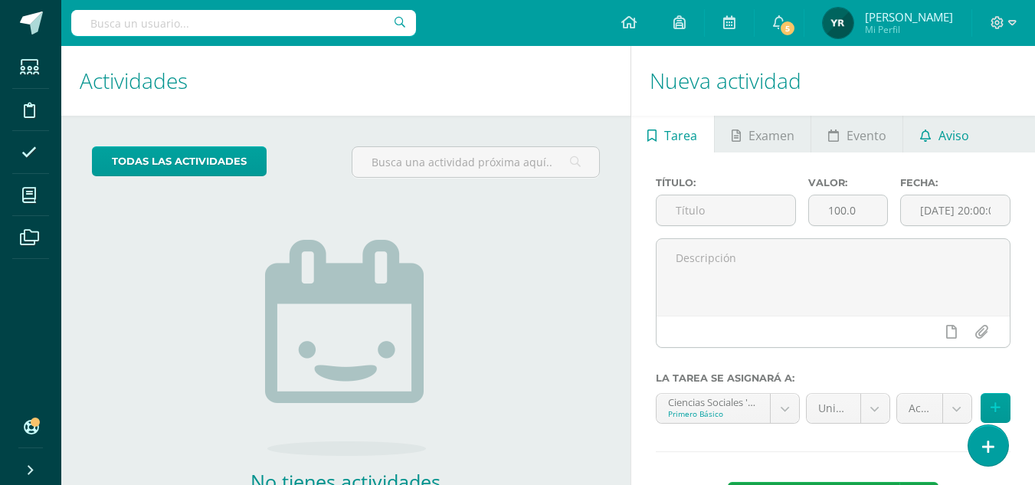
click at [957, 145] on span "Aviso" at bounding box center [953, 135] width 31 height 37
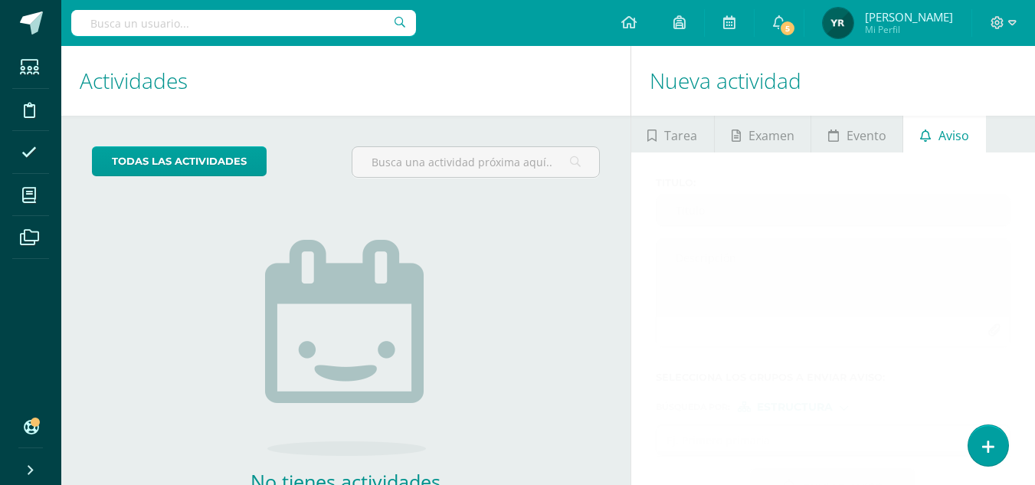
scroll to position [104, 0]
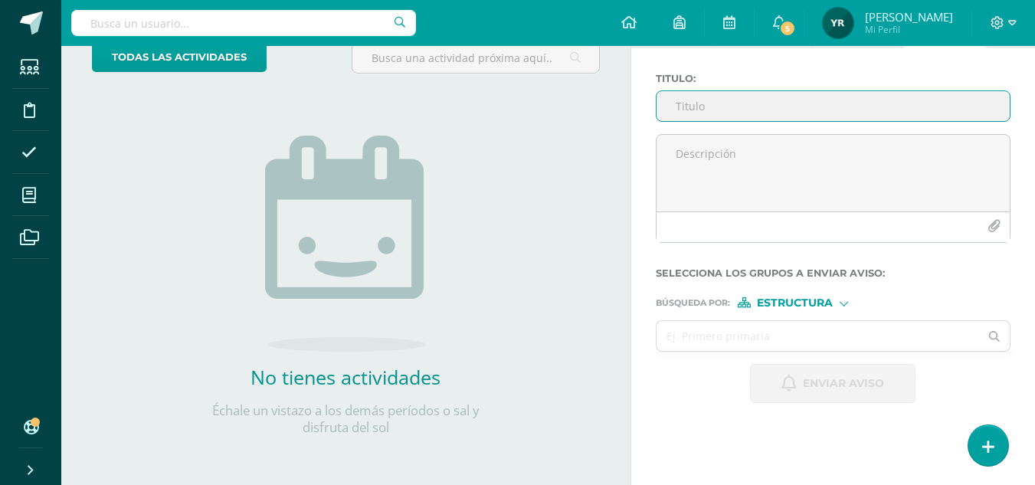
click at [737, 109] on input "Titulo :" at bounding box center [832, 106] width 353 height 30
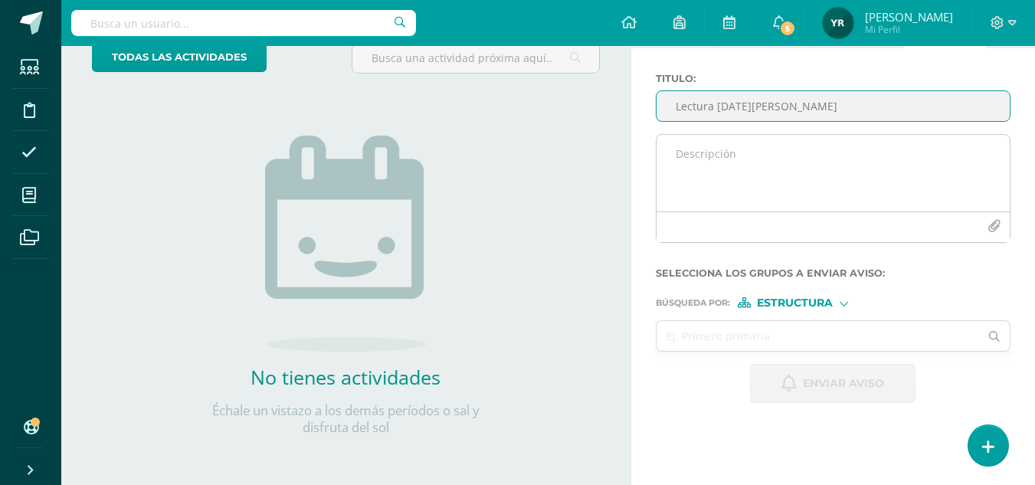
type input "Lectura [DATE][PERSON_NAME]"
click at [766, 172] on textarea at bounding box center [832, 173] width 353 height 77
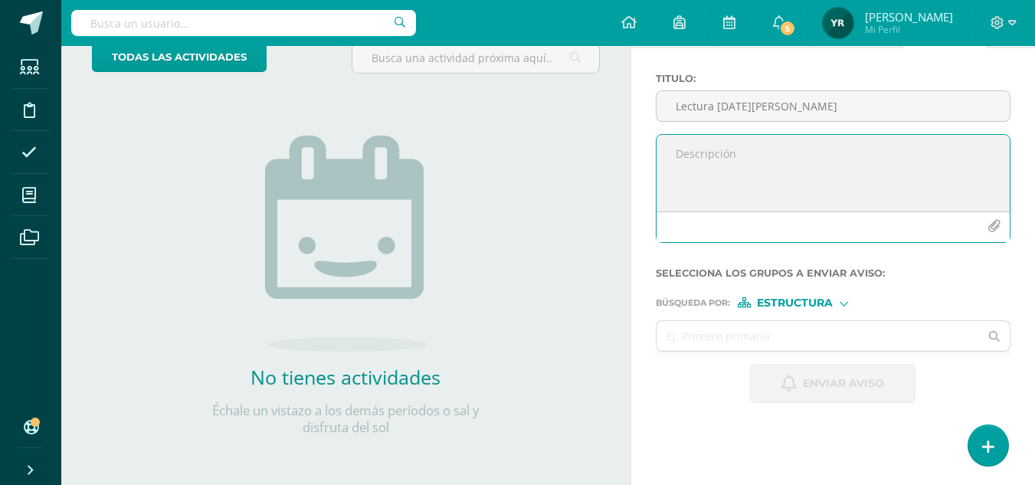
paste textarea "Resolver el taller No. 14 Leer las páginas 106, 107, 108 y 109. Resolver las pá…"
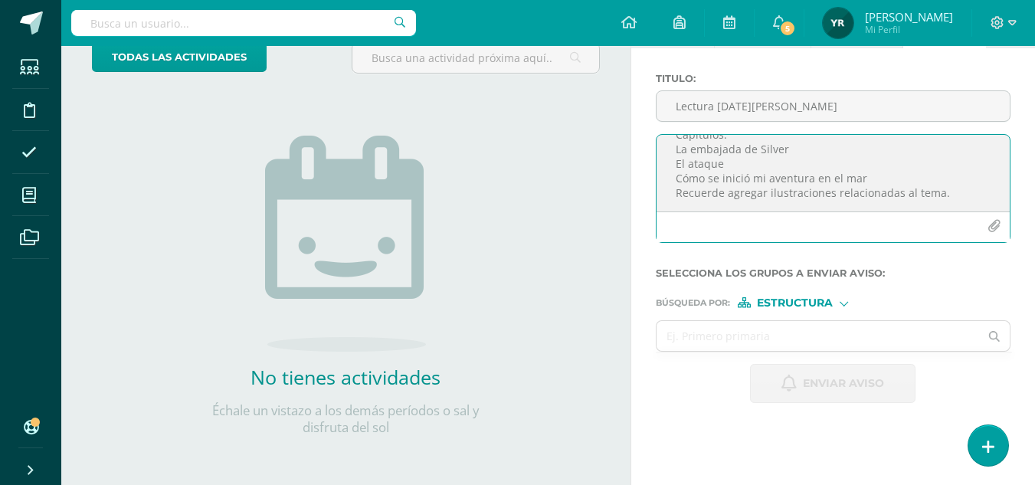
scroll to position [0, 0]
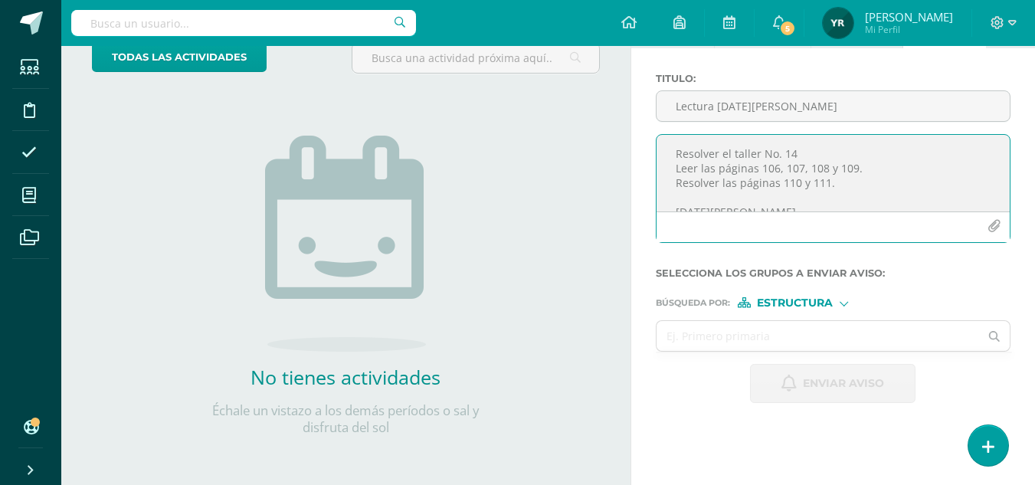
click at [669, 151] on textarea "Resolver el taller No. 14 Leer las páginas 106, 107, 108 y 109. Resolver las pá…" at bounding box center [832, 173] width 353 height 77
click at [688, 155] on textarea "Resolver el taller No. 14 Leer las páginas 106, 107, 108 y 109. Resolver las pá…" at bounding box center [832, 173] width 353 height 77
click at [705, 165] on textarea "Buenos días Adjunto las instrucciones para trabajar el [DATE][PERSON_NAME]. Res…" at bounding box center [832, 173] width 353 height 77
click at [673, 180] on textarea "Buenos días Adjunto las instrucciones para trabajar el [DATE][PERSON_NAME]. PRI…" at bounding box center [832, 173] width 353 height 77
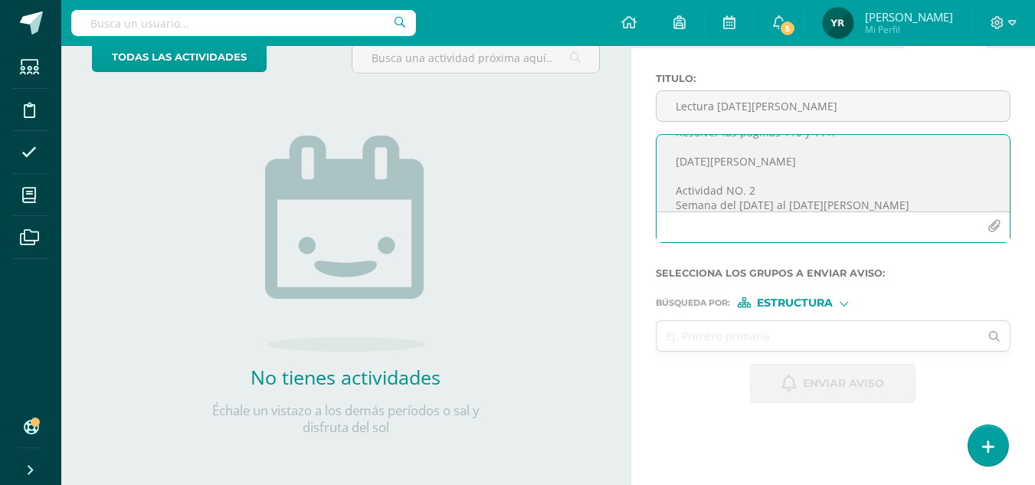
scroll to position [153, 0]
drag, startPoint x: 667, startPoint y: 158, endPoint x: 787, endPoint y: 159, distance: 119.5
click at [787, 159] on textarea "Buenos días Adjunto las instrucciones para trabajar el [DATE][PERSON_NAME]. [GE…" at bounding box center [832, 173] width 353 height 77
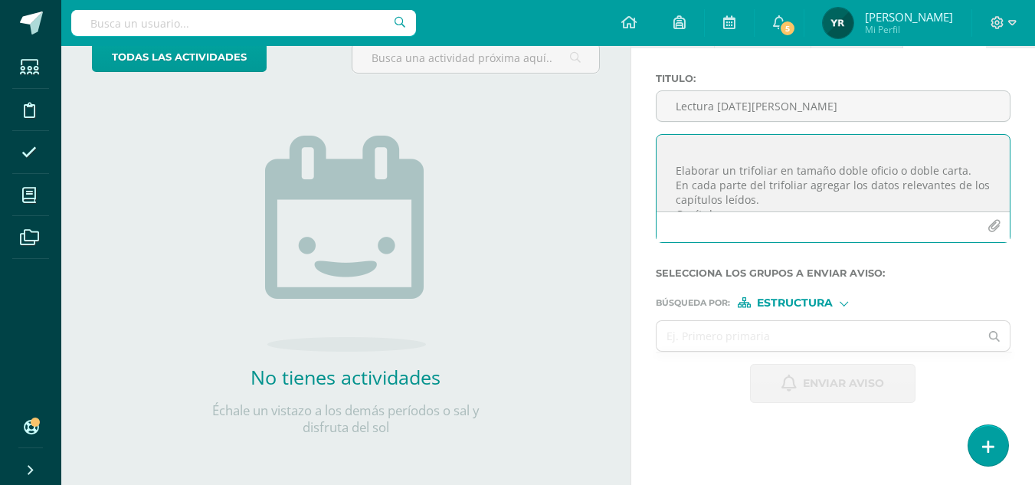
click at [696, 155] on textarea "Buenos días Adjunto las instrucciones para trabajar el [DATE][PERSON_NAME]. [GE…" at bounding box center [832, 173] width 353 height 77
click at [668, 183] on textarea "Buenos días Adjunto las instrucciones para trabajar el [DATE][PERSON_NAME]. [GE…" at bounding box center [832, 173] width 353 height 77
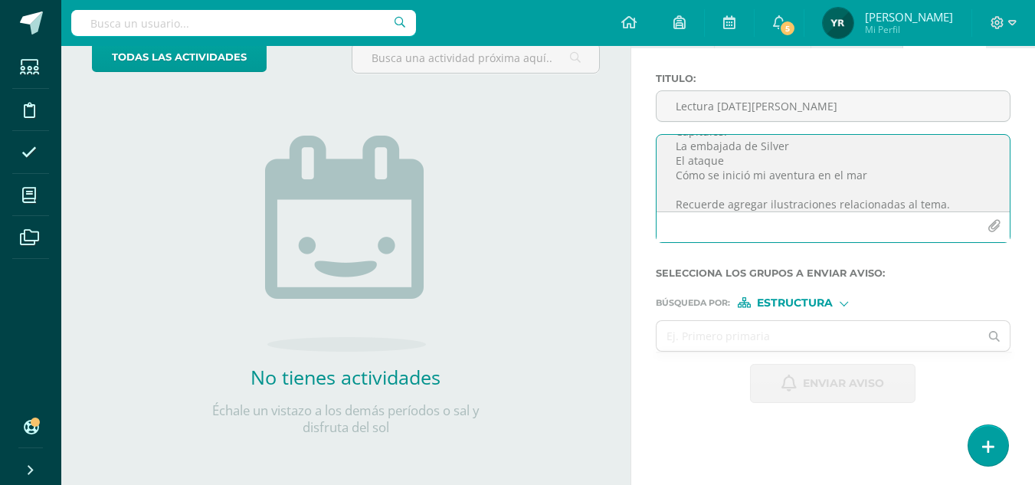
scroll to position [357, 0]
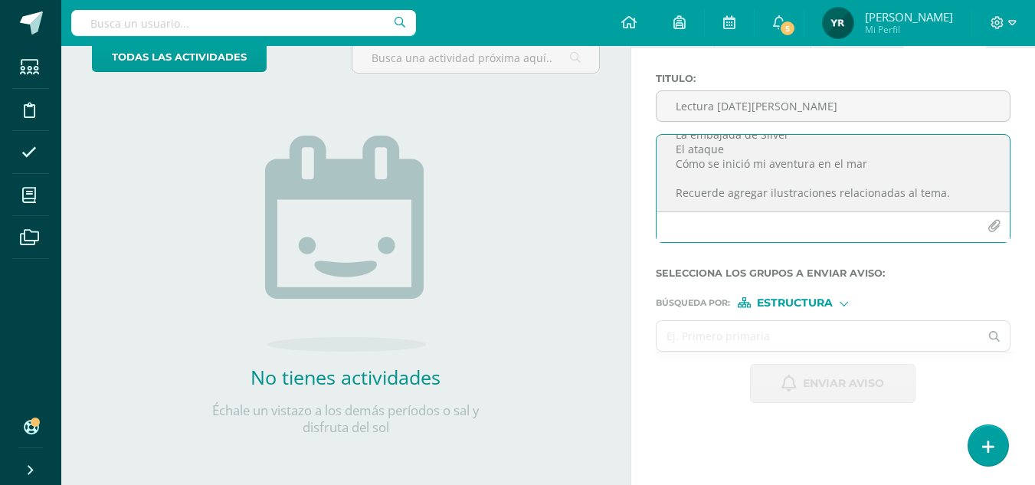
type textarea "Buenos días Adjunto las instrucciones para trabajar el [DATE][PERSON_NAME]. [GE…"
click at [869, 334] on input "text" at bounding box center [817, 336] width 323 height 30
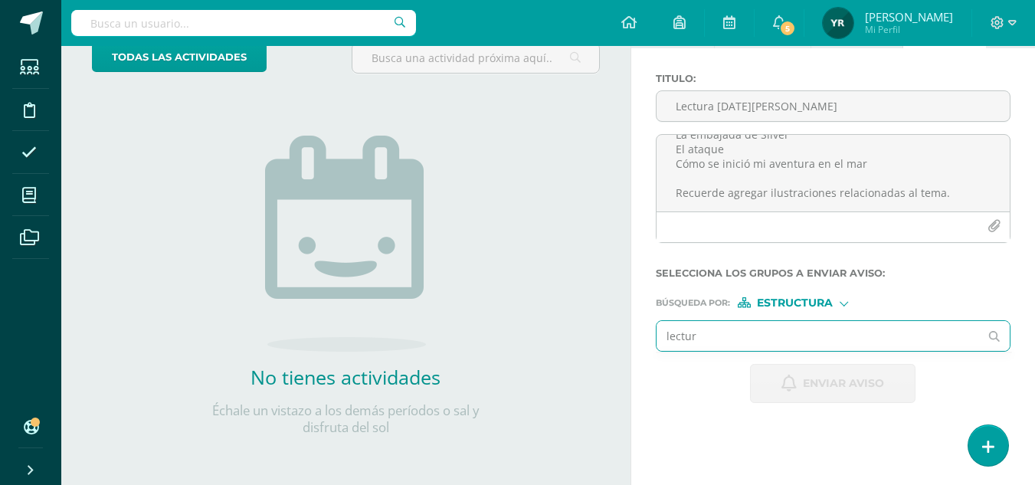
type input "lectura"
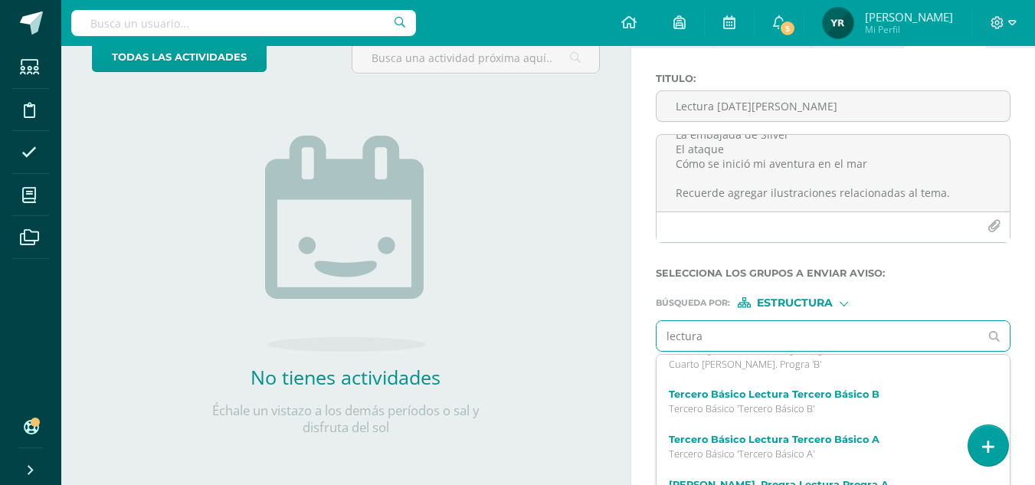
scroll to position [78, 0]
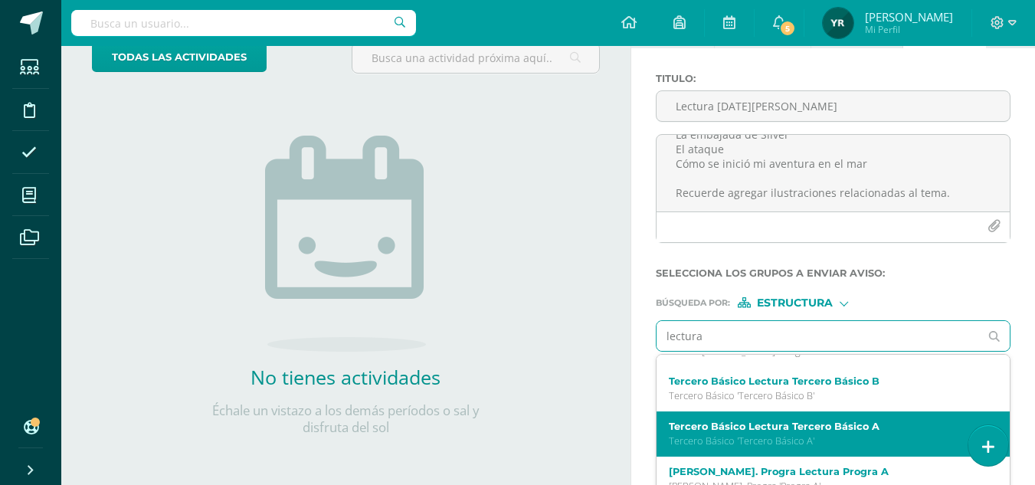
click at [842, 438] on p "Tercero Básico 'Tercero Básico A'" at bounding box center [827, 440] width 316 height 13
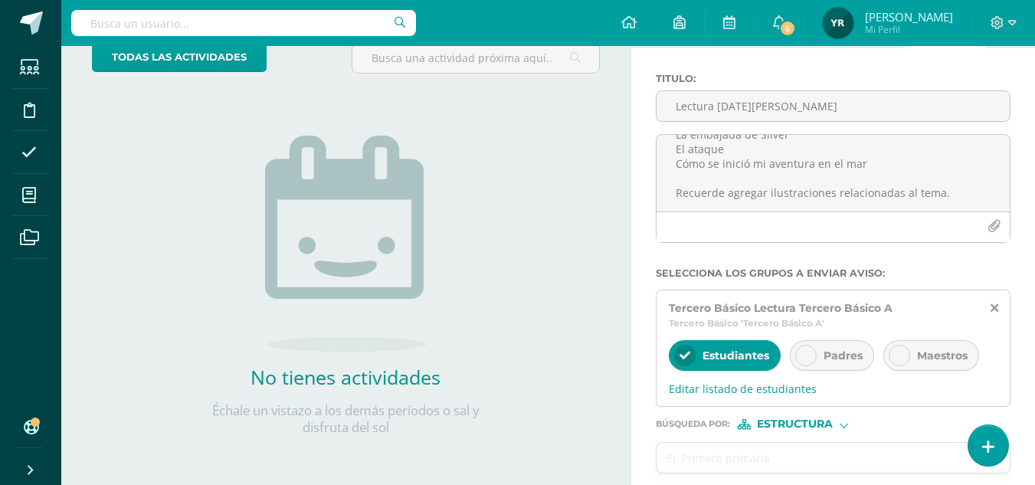
scroll to position [169, 0]
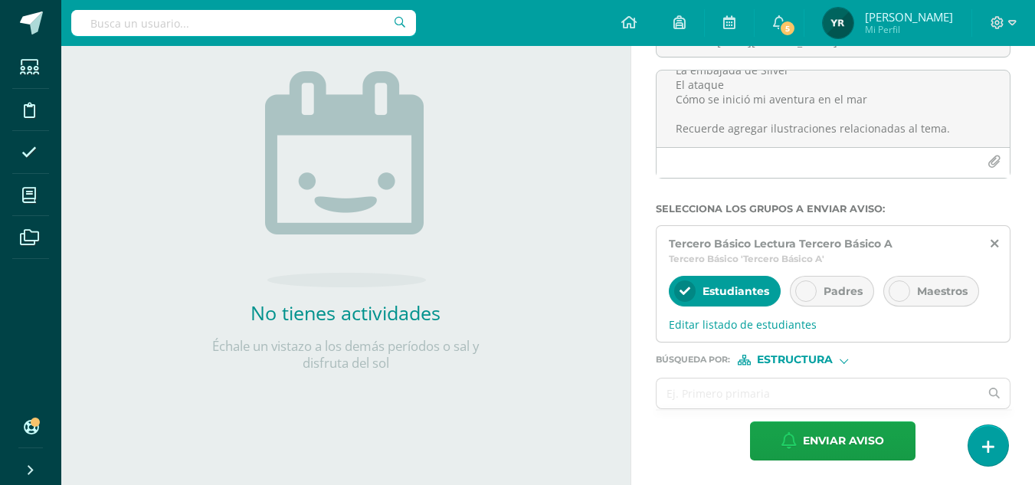
click at [781, 361] on span "Estructura" at bounding box center [795, 359] width 76 height 8
click at [802, 395] on span "Persona" at bounding box center [801, 399] width 55 height 8
click at [770, 394] on input "text" at bounding box center [817, 393] width 323 height 30
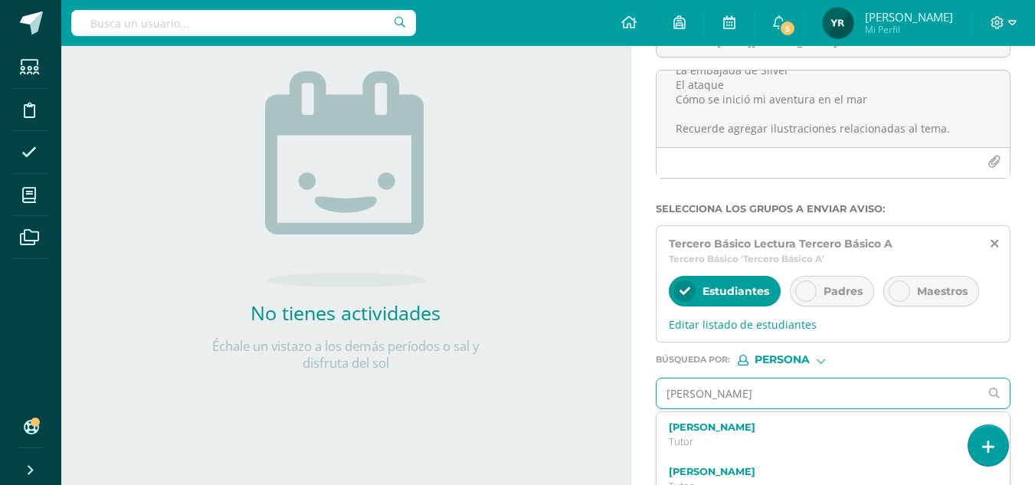
type input "[PERSON_NAME]"
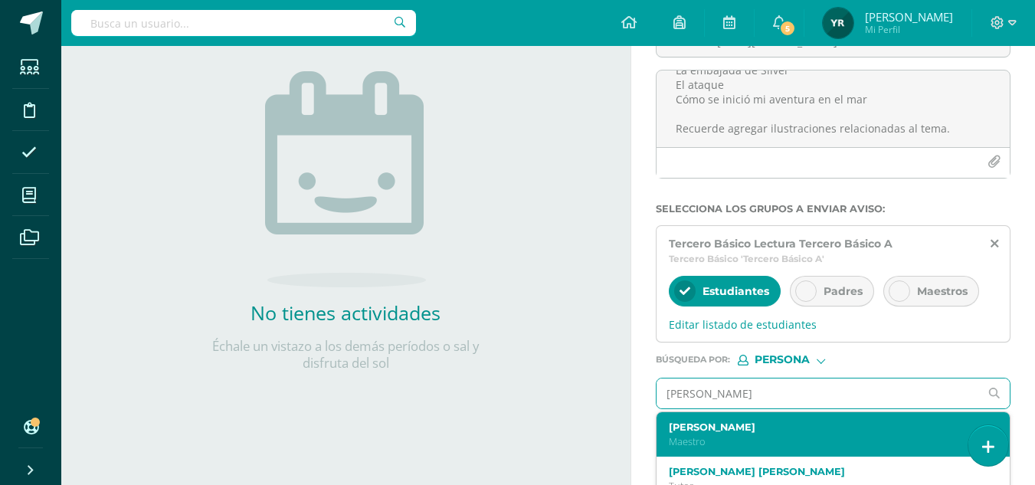
click at [758, 432] on label "[PERSON_NAME]" at bounding box center [827, 426] width 316 height 11
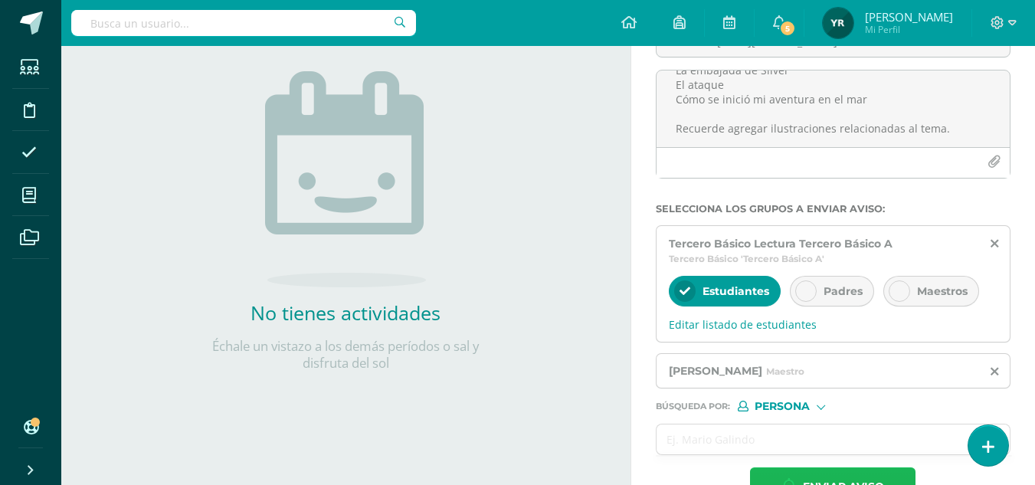
click at [846, 471] on span "Enviar aviso" at bounding box center [843, 487] width 81 height 38
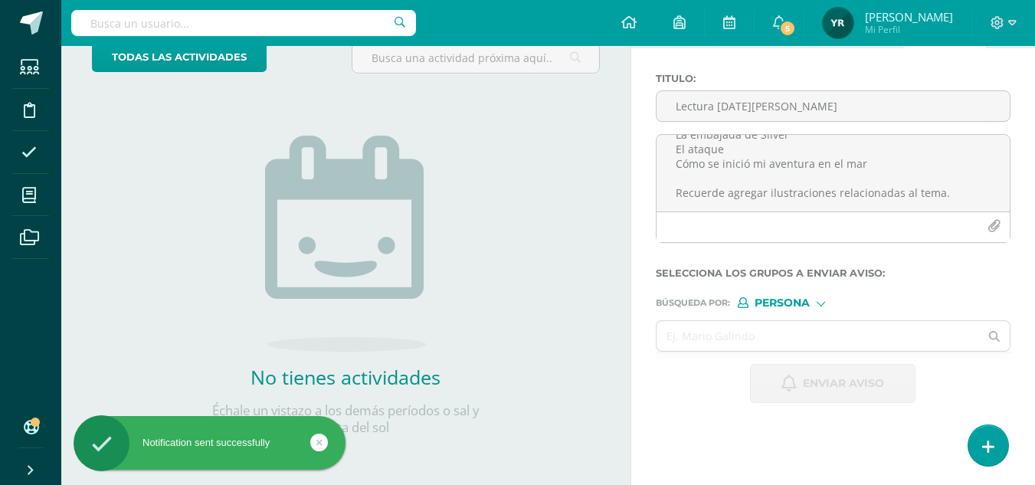
scroll to position [0, 0]
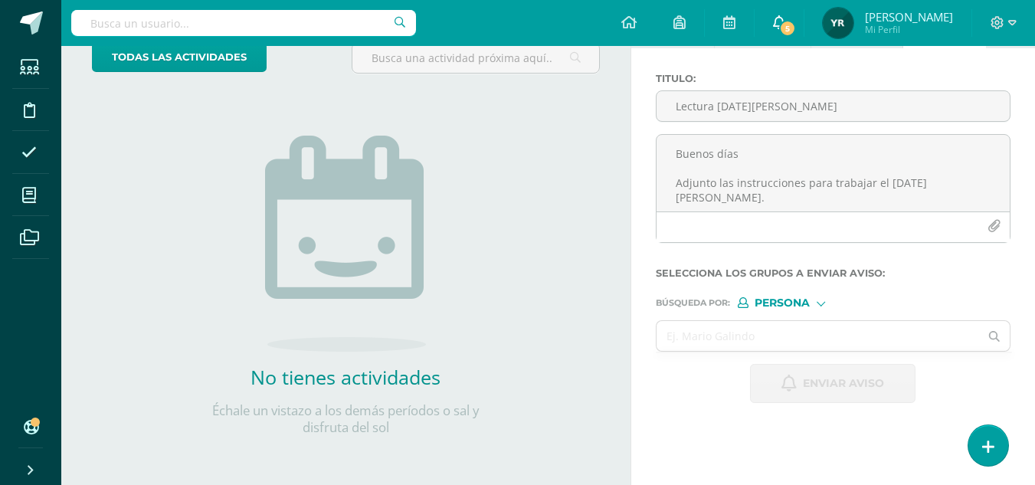
click at [791, 21] on span "5" at bounding box center [787, 28] width 17 height 17
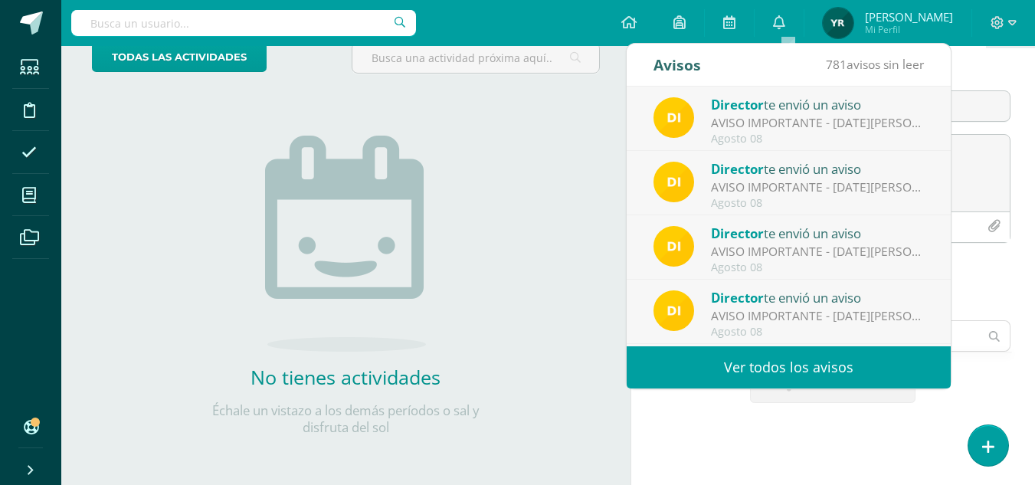
click at [742, 123] on div "AVISO IMPORTANTE - [DATE][PERSON_NAME]: Estimados padres de familia y/o encarga…" at bounding box center [817, 123] width 213 height 18
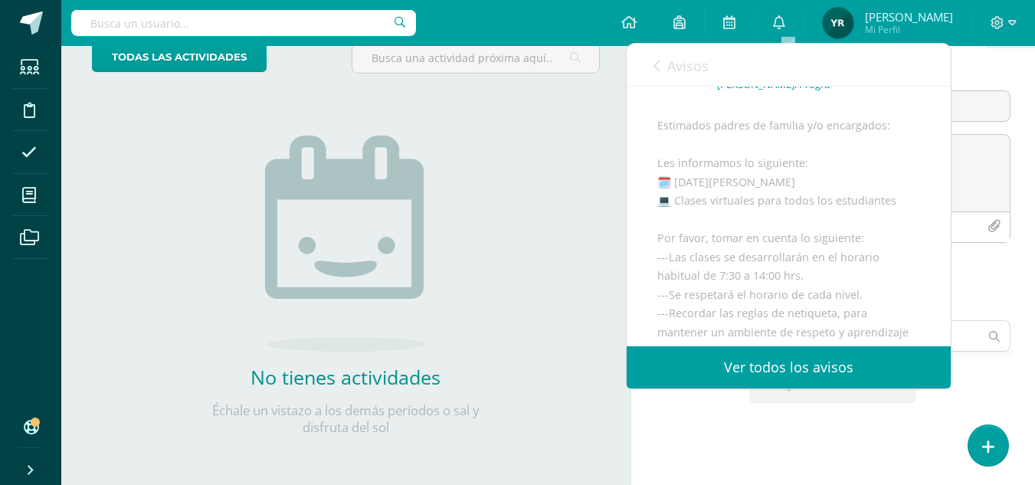
scroll to position [126, 0]
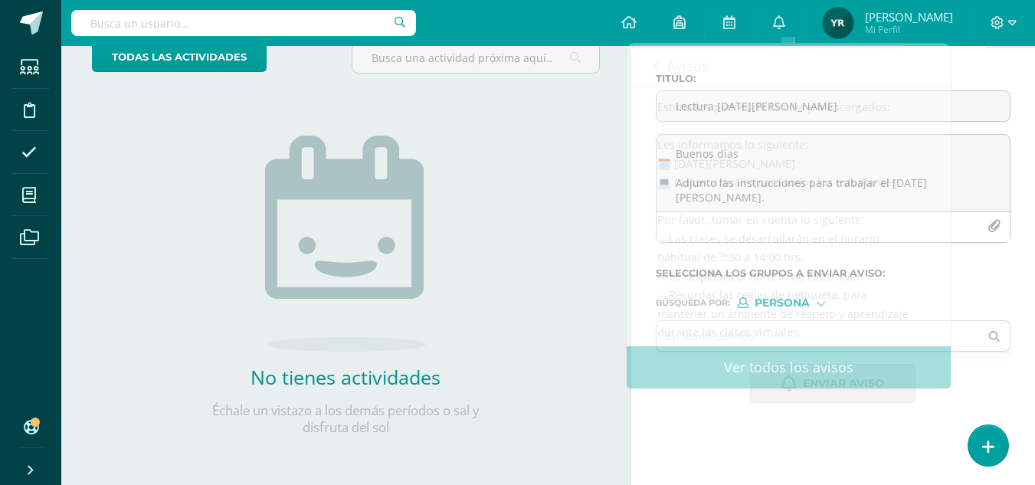
click at [421, 126] on div "No tienes actividades Échale un vistazo a los demás períodos o sal y disfruta d…" at bounding box center [345, 261] width 306 height 350
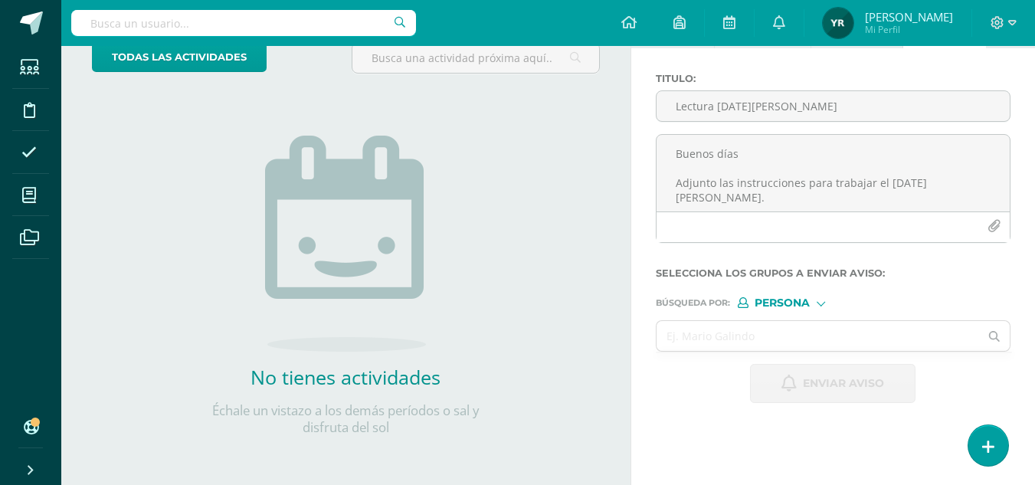
scroll to position [0, 0]
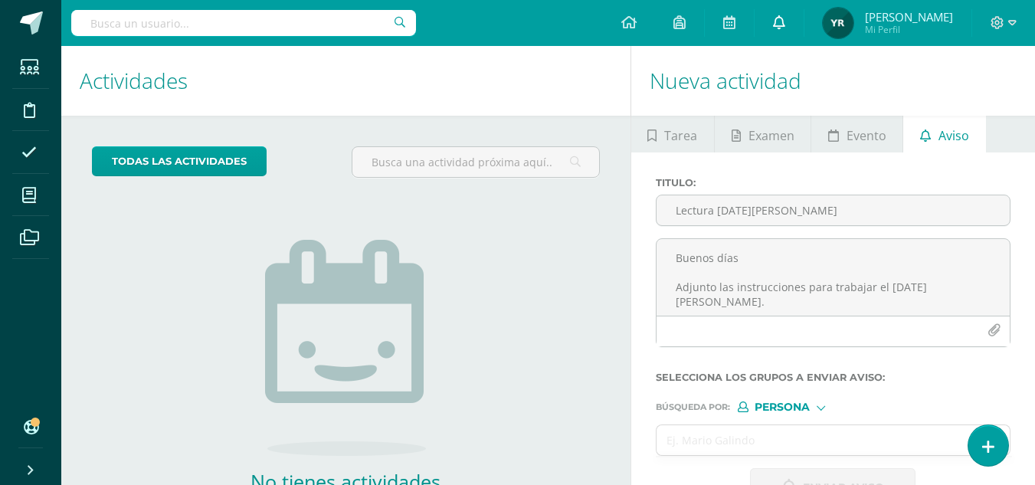
click at [785, 15] on span at bounding box center [779, 23] width 12 height 17
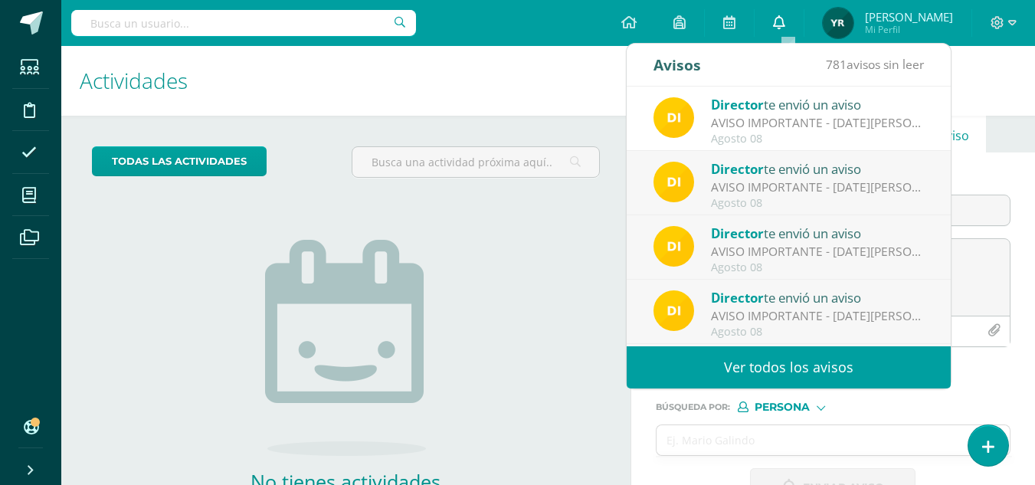
click at [781, 31] on link "0" at bounding box center [778, 23] width 49 height 46
click at [420, 74] on h1 "Actividades" at bounding box center [346, 81] width 532 height 70
